Goal: Task Accomplishment & Management: Complete application form

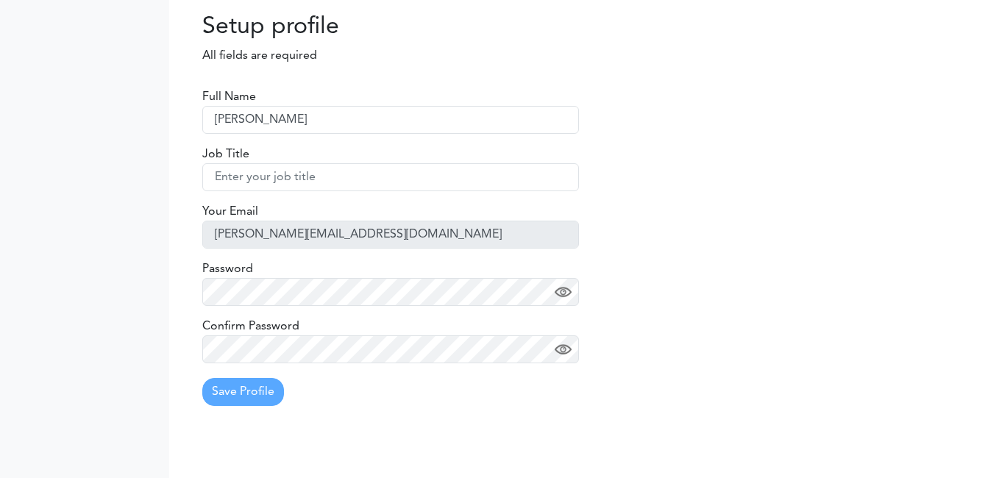
type input "[PERSON_NAME]"
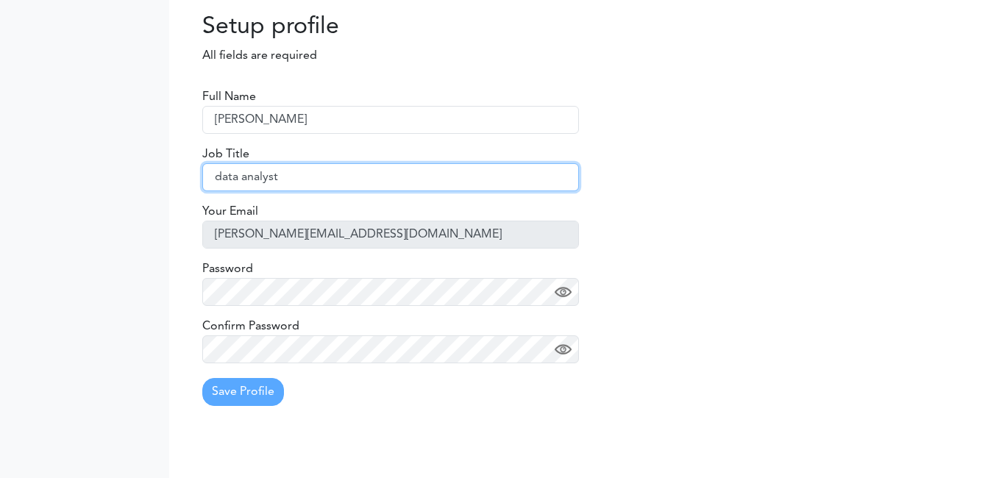
type input "data analyst"
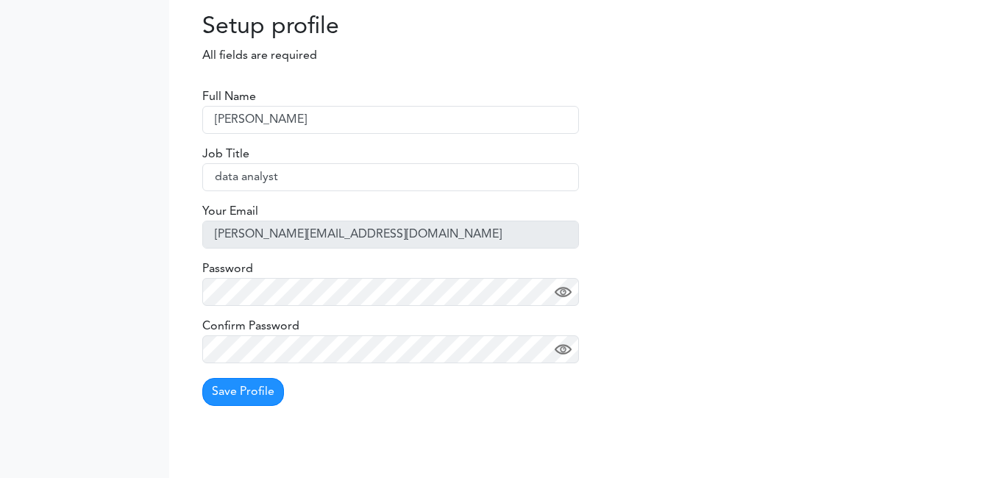
click at [241, 406] on div "Full Name angela Job Title data analyst Your Email angela@knightsbridgefx.com P…" at bounding box center [390, 246] width 399 height 344
click at [241, 400] on button "Save Profile" at bounding box center [243, 392] width 82 height 28
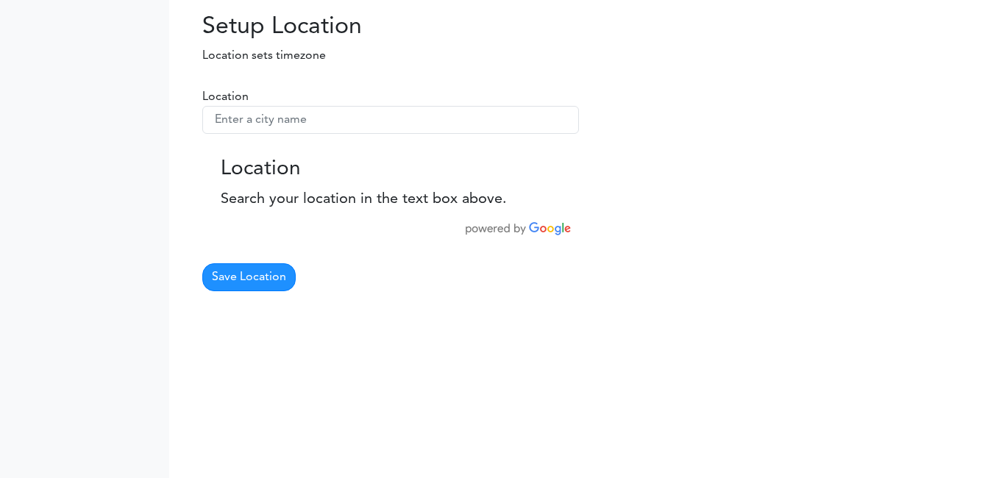
click at [389, 101] on div "Location" at bounding box center [390, 111] width 377 height 46
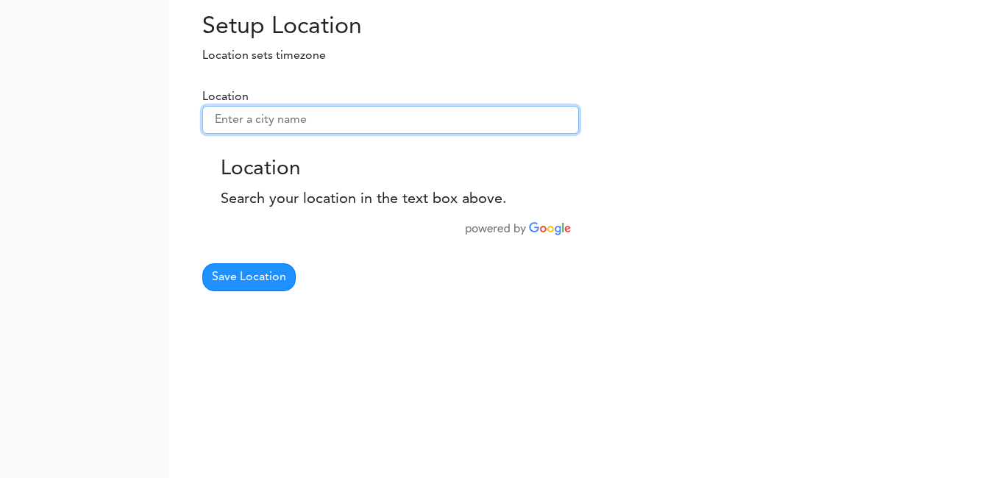
click at [389, 116] on input "text" at bounding box center [390, 120] width 377 height 28
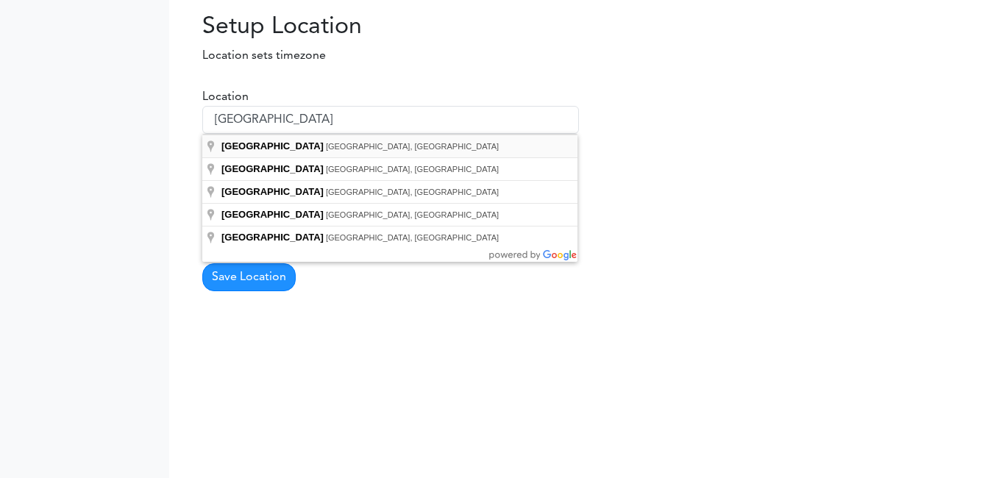
type input "Toronto, ON, Canada"
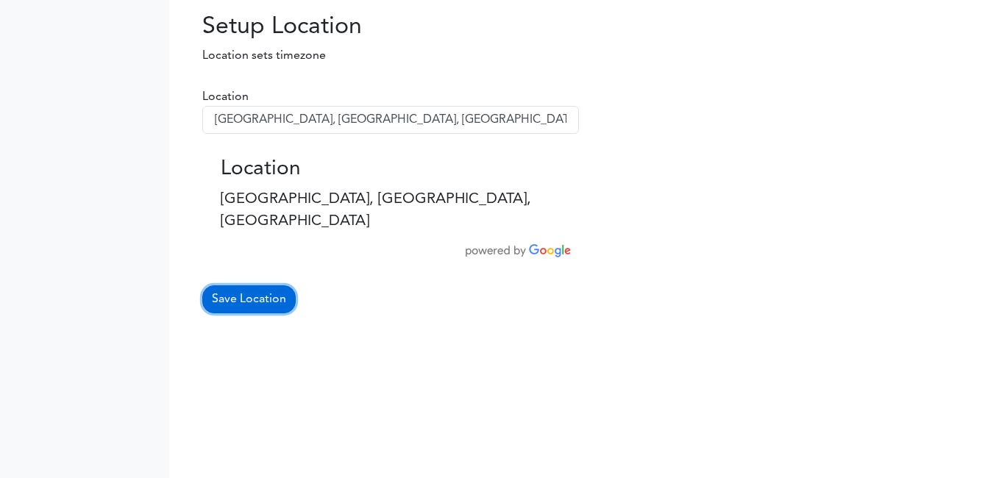
click at [259, 286] on button "Save Location" at bounding box center [248, 300] width 93 height 28
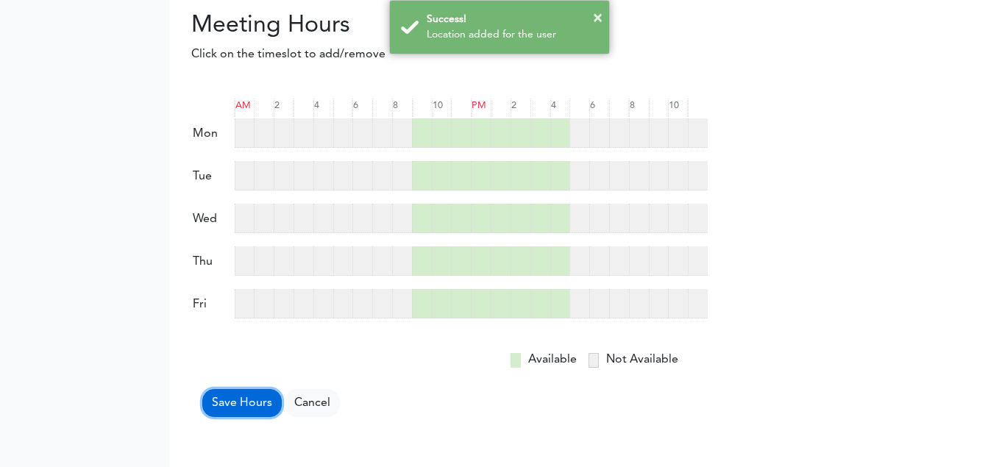
click at [250, 414] on button "Save Hours" at bounding box center [241, 403] width 79 height 28
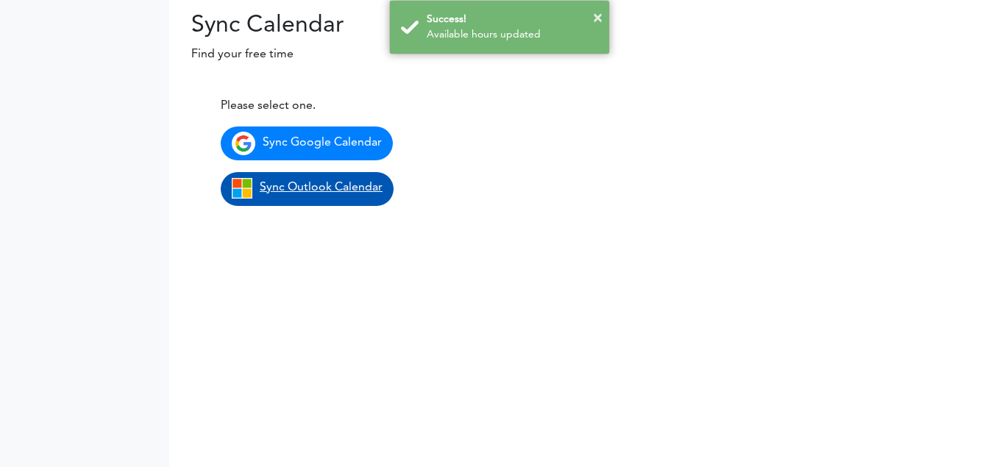
click at [347, 197] on link "Sync Outlook Calendar" at bounding box center [307, 189] width 173 height 34
